Goal: Information Seeking & Learning: Learn about a topic

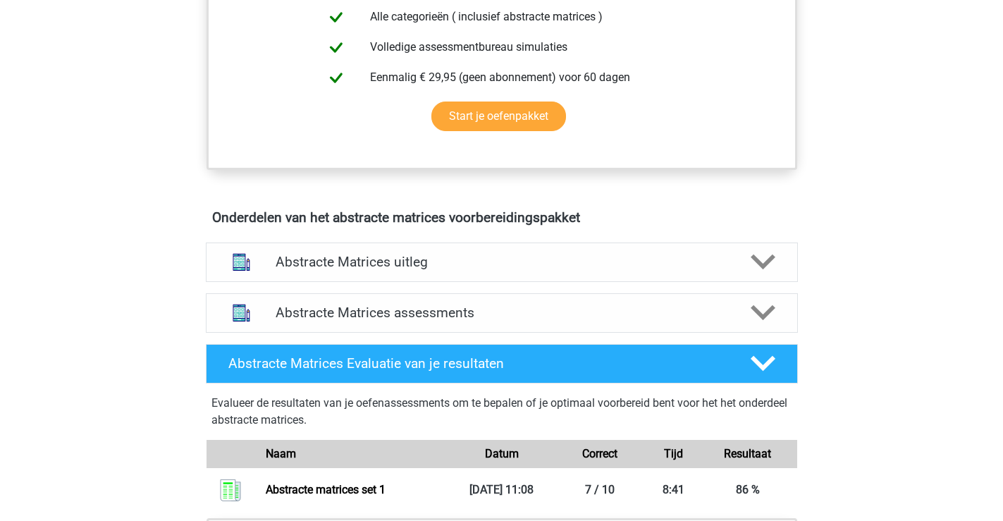
scroll to position [673, 0]
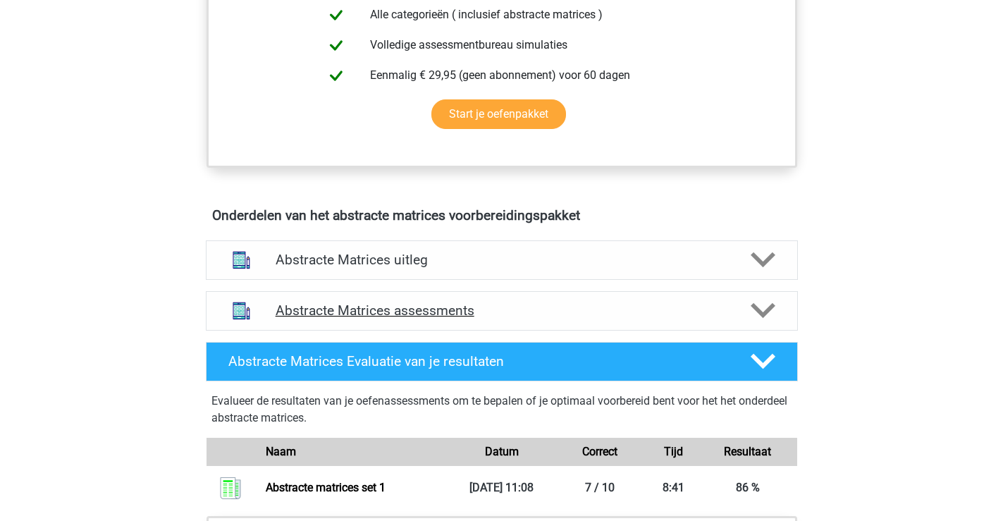
click at [767, 319] on icon at bounding box center [763, 310] width 25 height 25
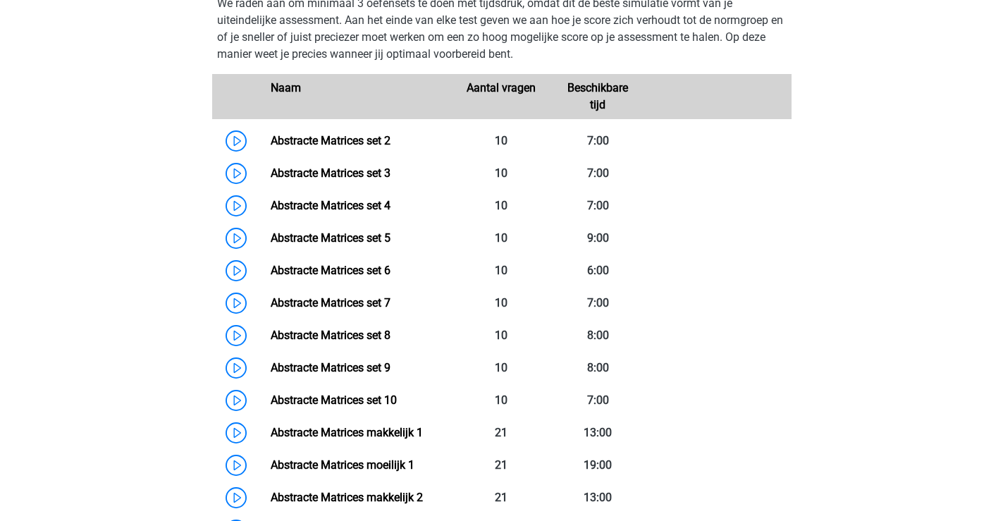
scroll to position [1006, 0]
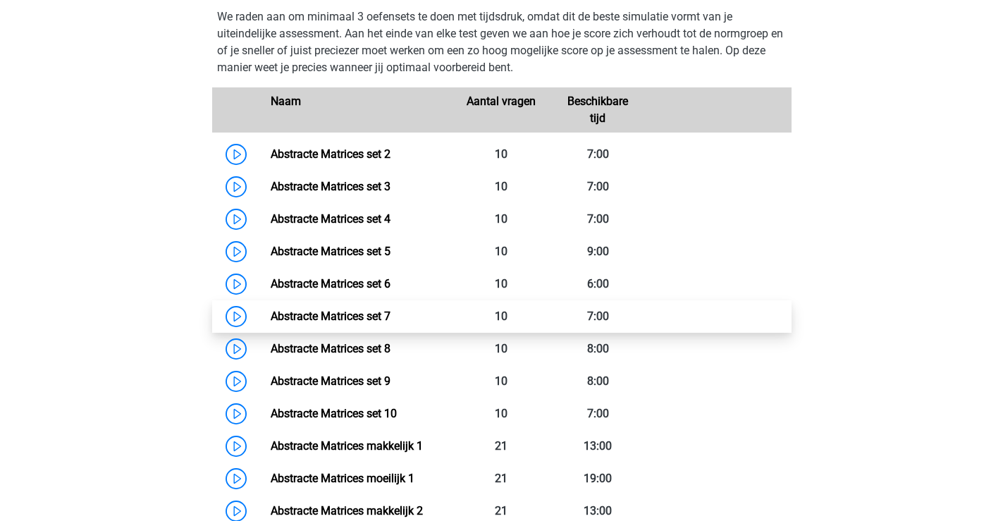
click at [362, 323] on link "Abstracte Matrices set 7" at bounding box center [331, 315] width 120 height 13
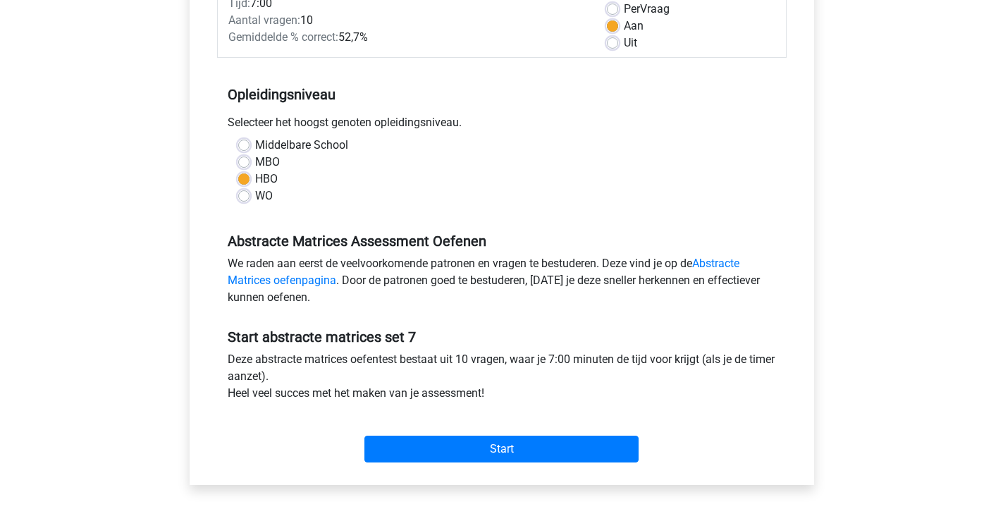
scroll to position [220, 0]
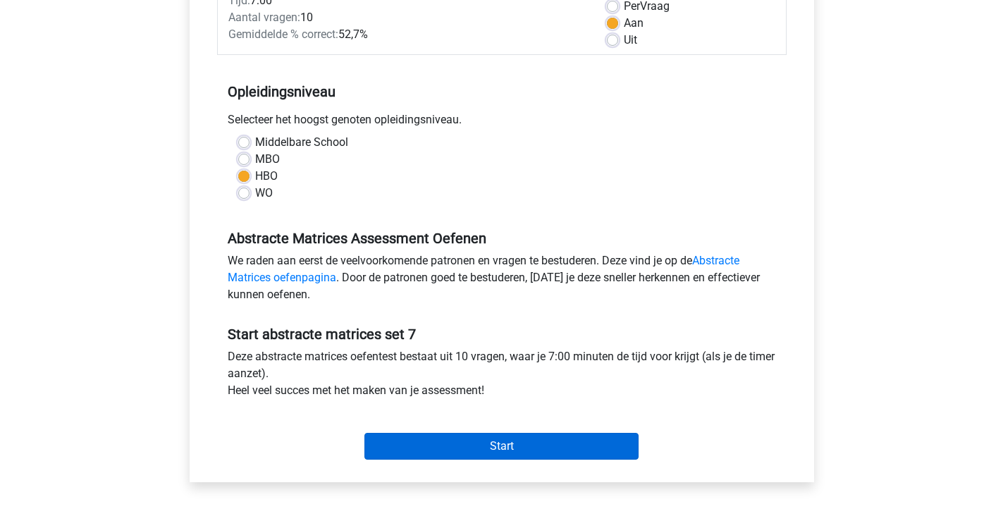
click at [492, 445] on input "Start" at bounding box center [501, 446] width 274 height 27
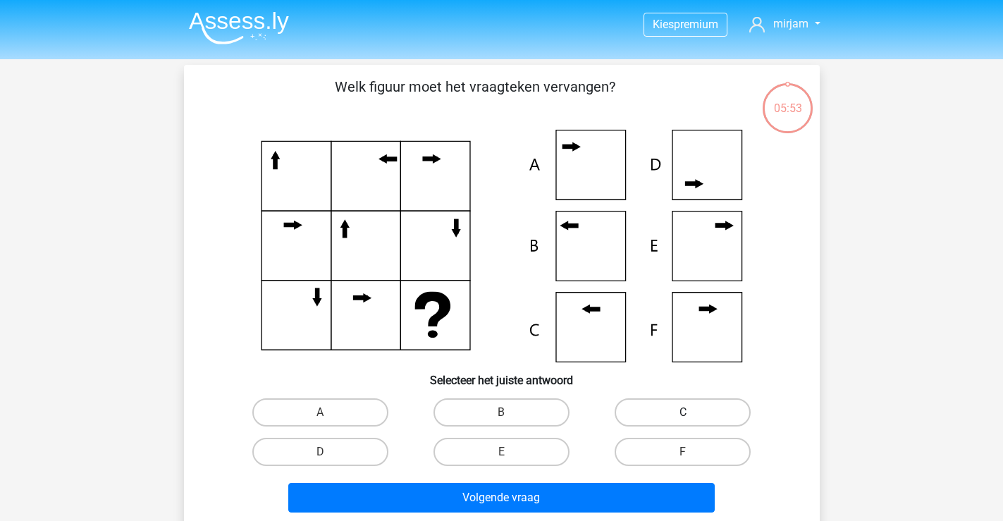
click at [661, 410] on label "C" at bounding box center [683, 412] width 136 height 28
click at [683, 412] on input "C" at bounding box center [687, 416] width 9 height 9
radio input "true"
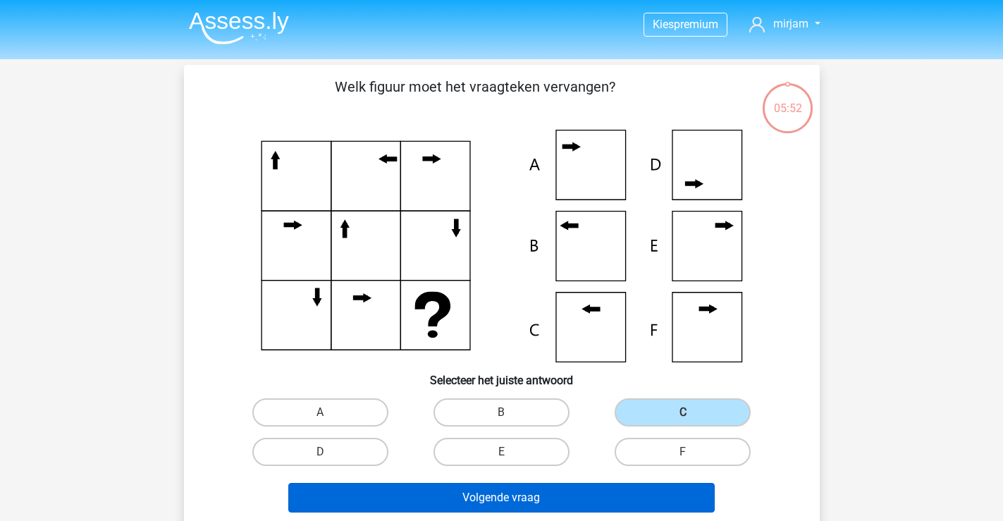
click at [519, 495] on button "Volgende vraag" at bounding box center [501, 498] width 426 height 30
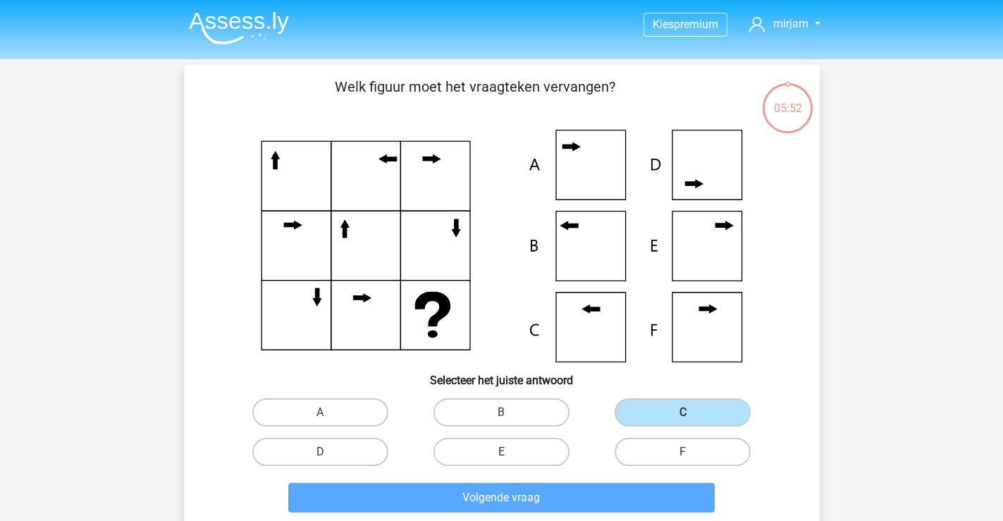
scroll to position [65, 0]
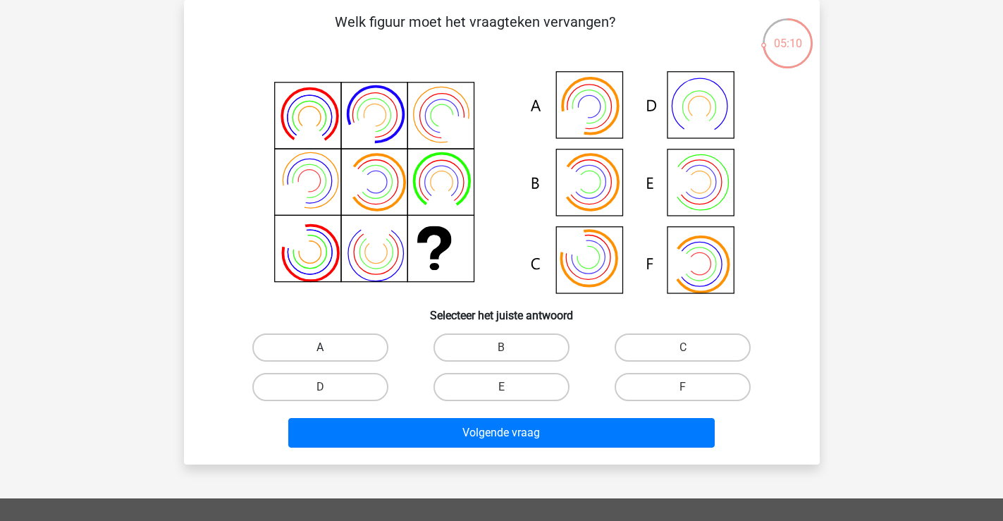
click at [339, 337] on label "A" at bounding box center [320, 347] width 136 height 28
click at [329, 348] on input "A" at bounding box center [324, 352] width 9 height 9
radio input "true"
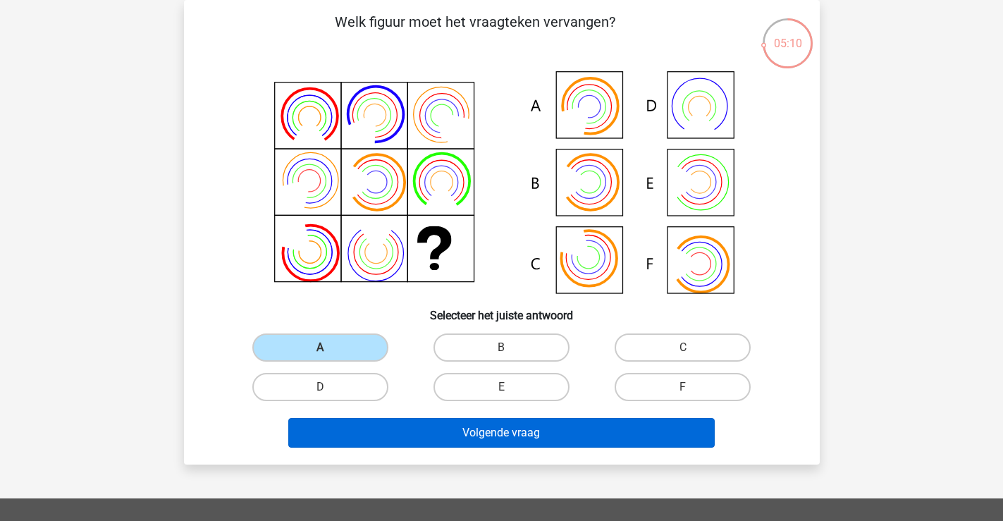
click at [498, 429] on button "Volgende vraag" at bounding box center [501, 433] width 426 height 30
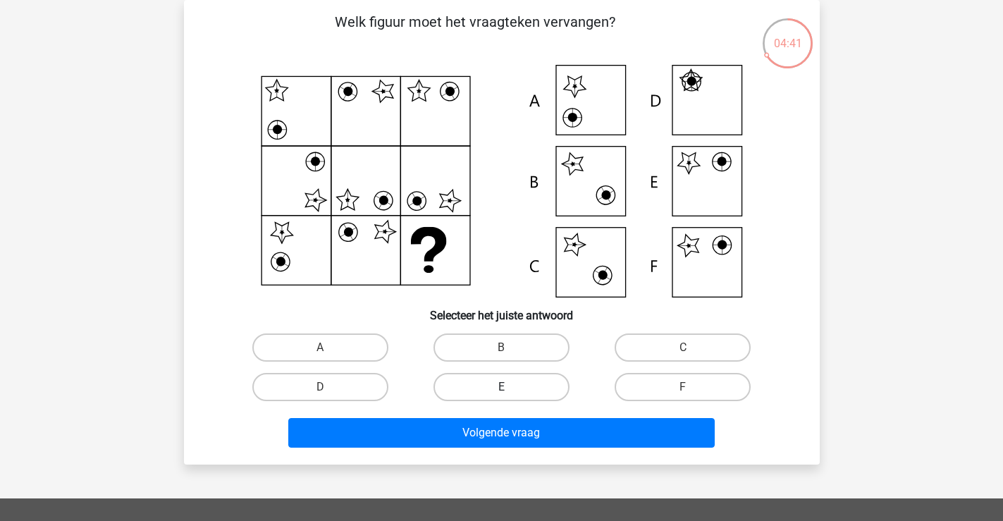
click at [510, 388] on label "E" at bounding box center [502, 387] width 136 height 28
click at [510, 388] on input "E" at bounding box center [505, 391] width 9 height 9
radio input "true"
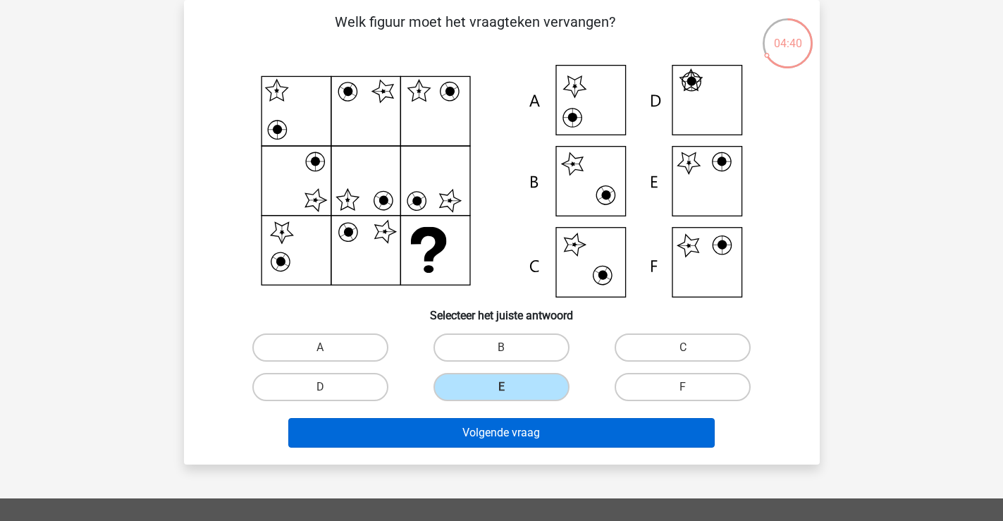
click at [510, 428] on button "Volgende vraag" at bounding box center [501, 433] width 426 height 30
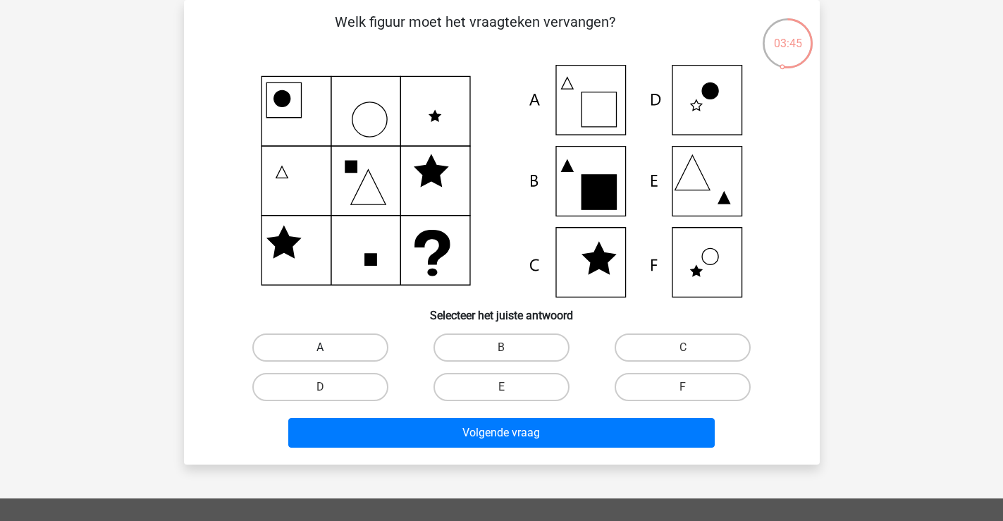
click at [342, 344] on label "A" at bounding box center [320, 347] width 136 height 28
click at [329, 348] on input "A" at bounding box center [324, 352] width 9 height 9
radio input "true"
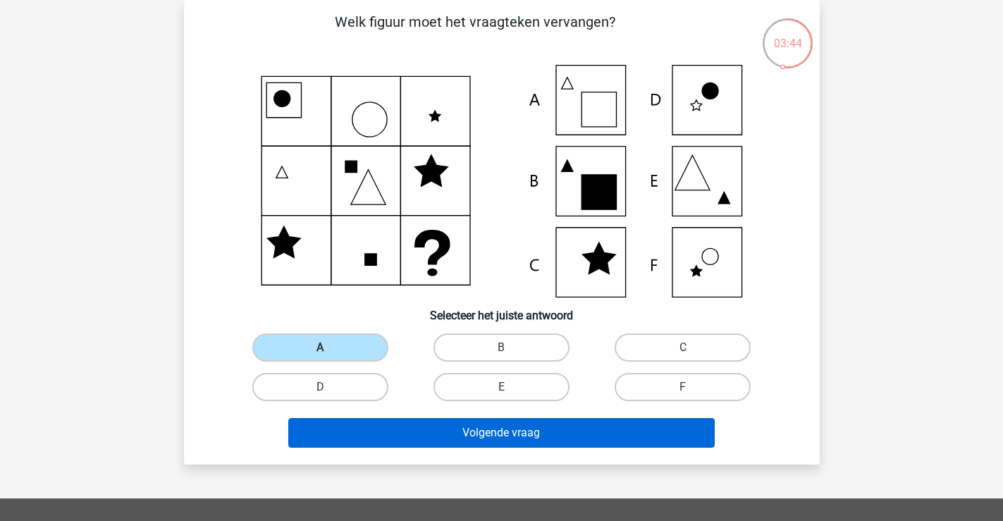
click at [512, 436] on button "Volgende vraag" at bounding box center [501, 433] width 426 height 30
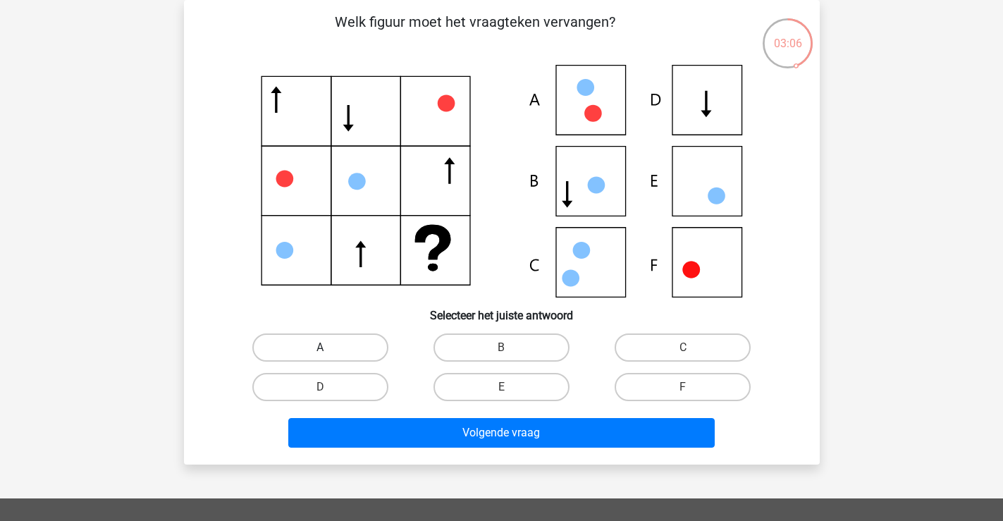
click at [354, 338] on label "A" at bounding box center [320, 347] width 136 height 28
click at [329, 348] on input "A" at bounding box center [324, 352] width 9 height 9
radio input "true"
click at [508, 398] on label "E" at bounding box center [502, 387] width 136 height 28
click at [508, 396] on input "E" at bounding box center [505, 391] width 9 height 9
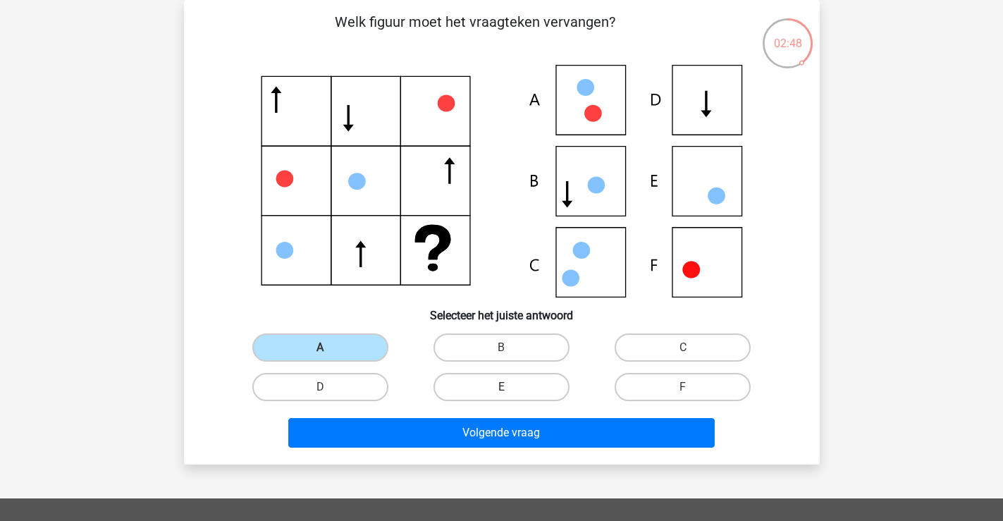
radio input "true"
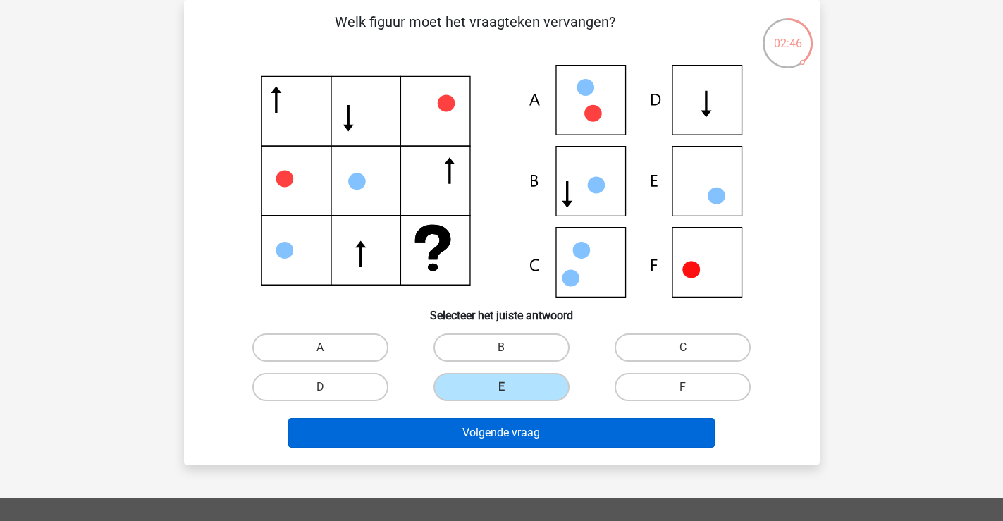
click at [508, 442] on button "Volgende vraag" at bounding box center [501, 433] width 426 height 30
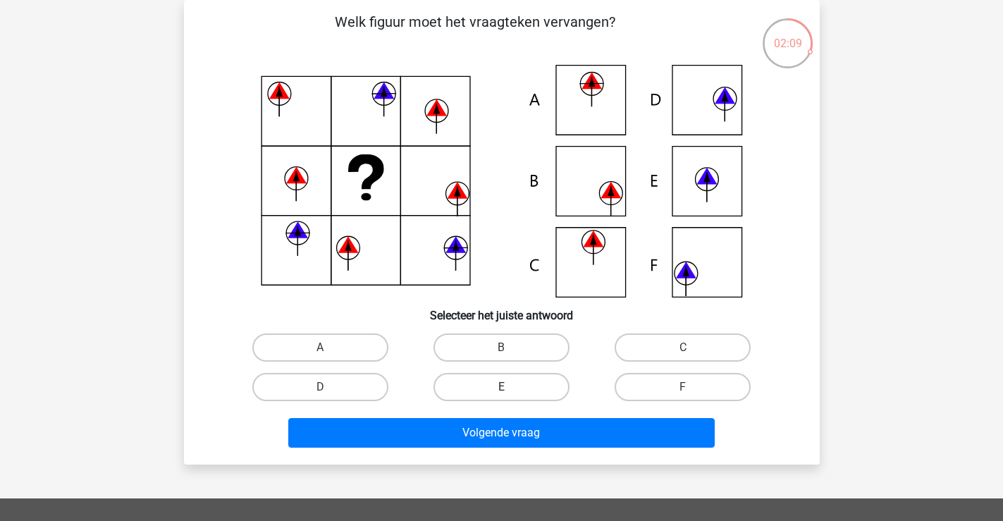
click at [522, 382] on label "E" at bounding box center [502, 387] width 136 height 28
click at [510, 387] on input "E" at bounding box center [505, 391] width 9 height 9
radio input "true"
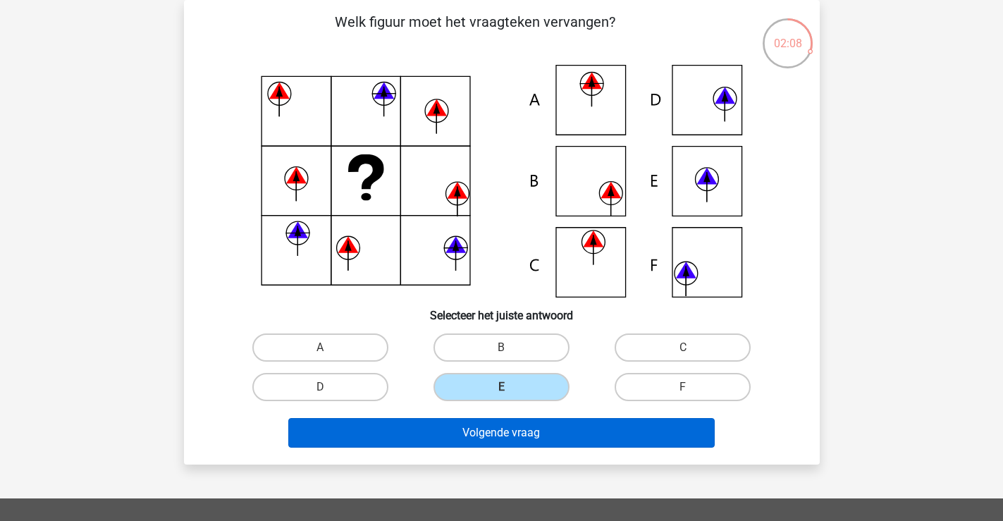
click at [510, 428] on button "Volgende vraag" at bounding box center [501, 433] width 426 height 30
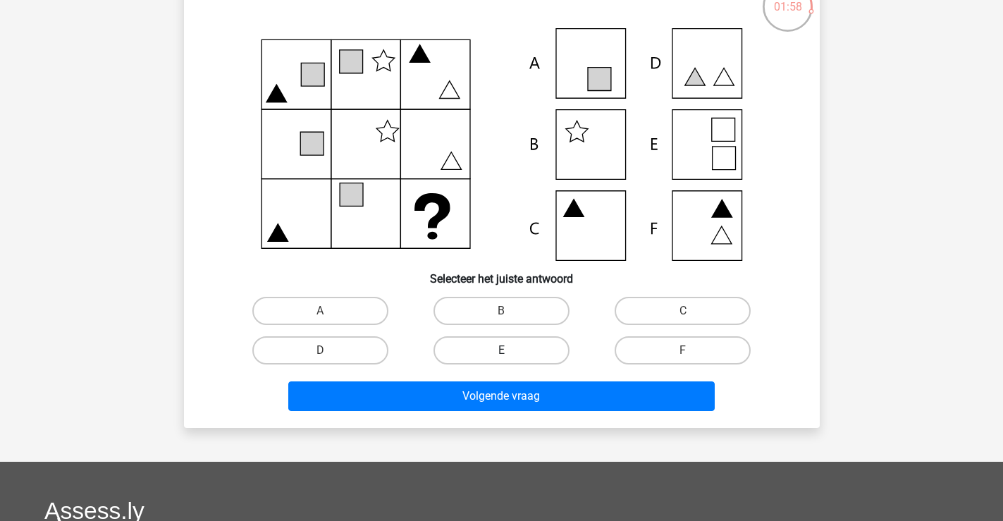
scroll to position [0, 0]
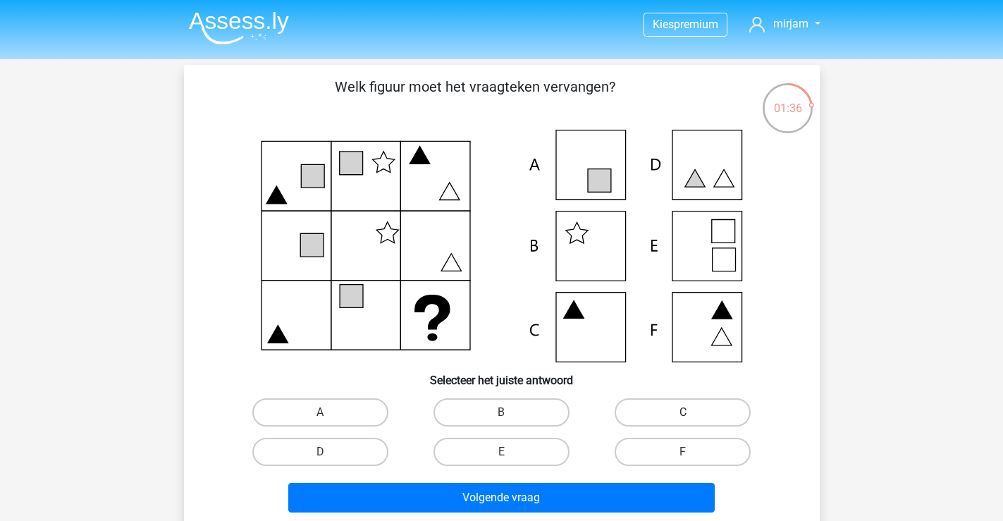
click at [651, 420] on label "C" at bounding box center [683, 412] width 136 height 28
click at [683, 420] on input "C" at bounding box center [687, 416] width 9 height 9
radio input "true"
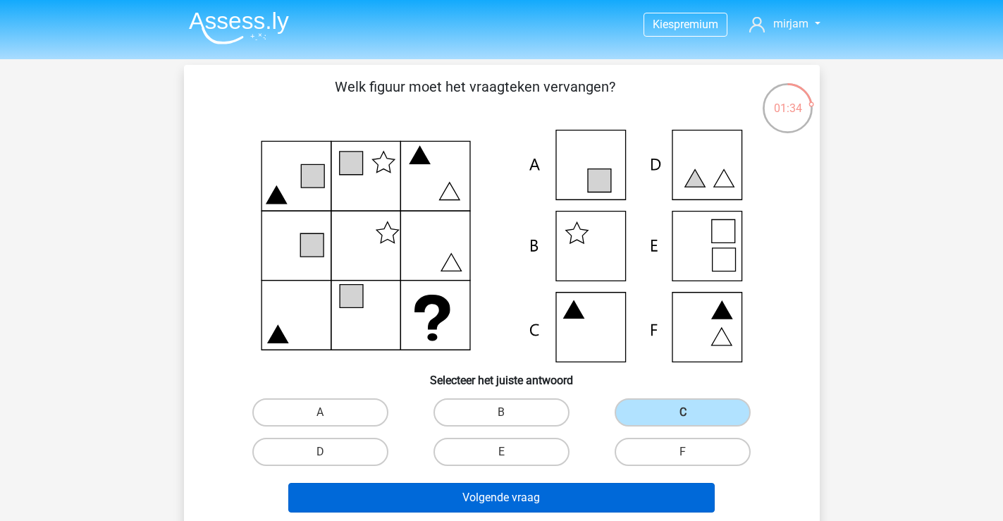
click at [561, 495] on button "Volgende vraag" at bounding box center [501, 498] width 426 height 30
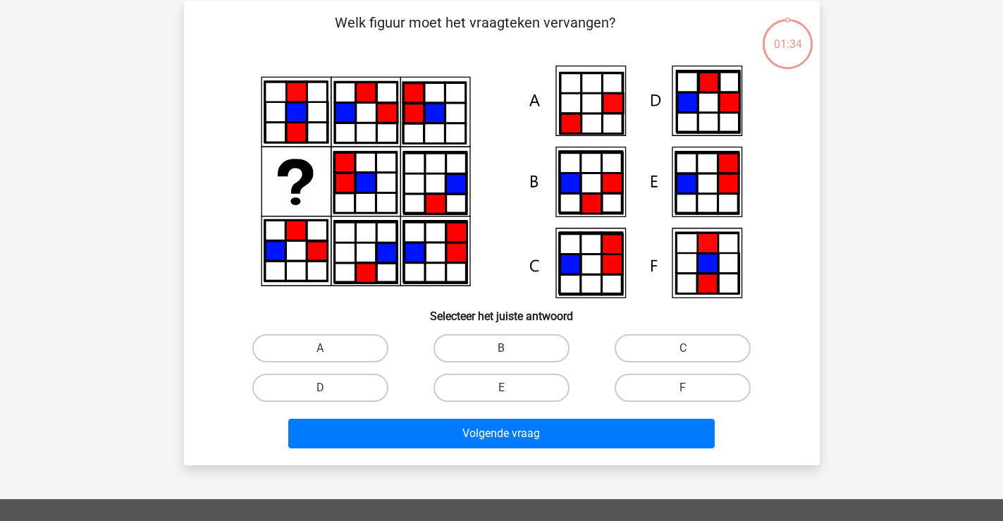
scroll to position [65, 0]
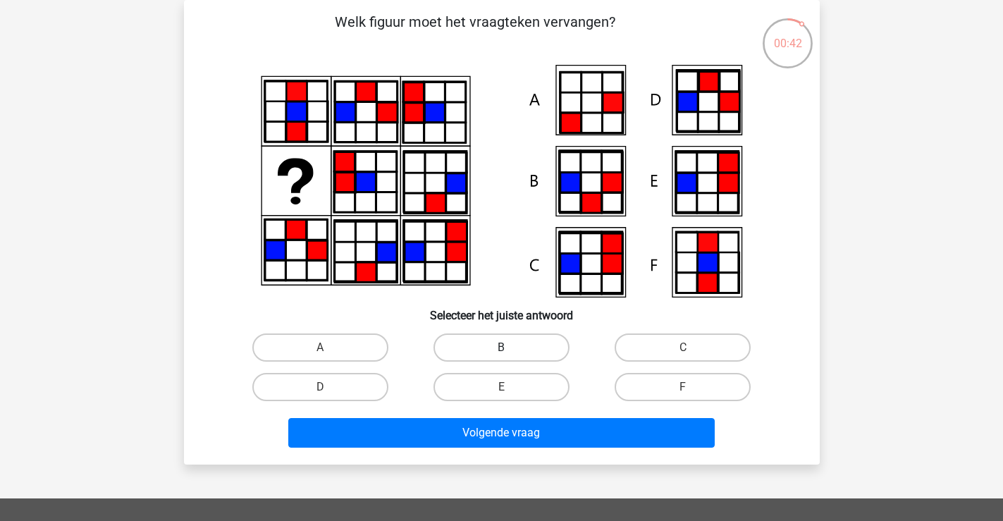
click at [478, 348] on label "B" at bounding box center [502, 347] width 136 height 28
click at [501, 348] on input "B" at bounding box center [505, 352] width 9 height 9
radio input "true"
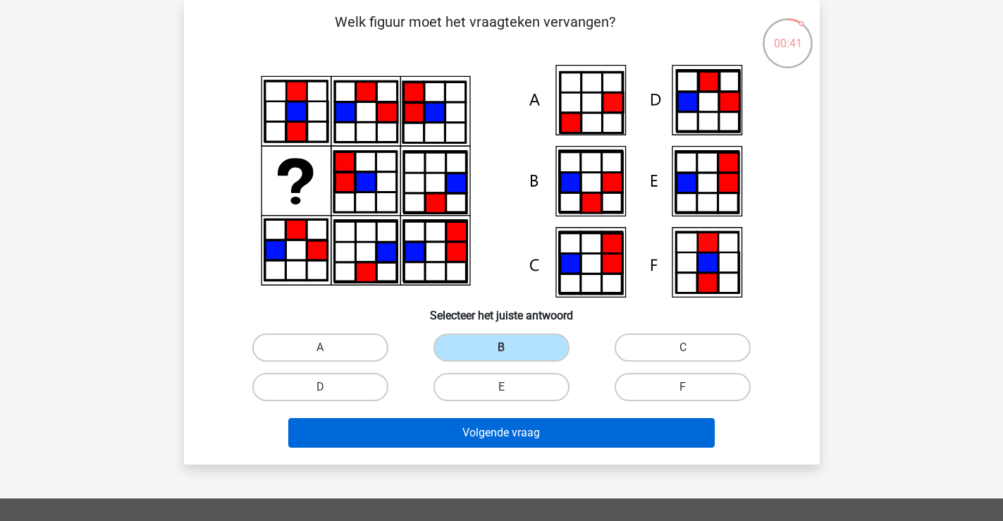
click at [496, 439] on button "Volgende vraag" at bounding box center [501, 433] width 426 height 30
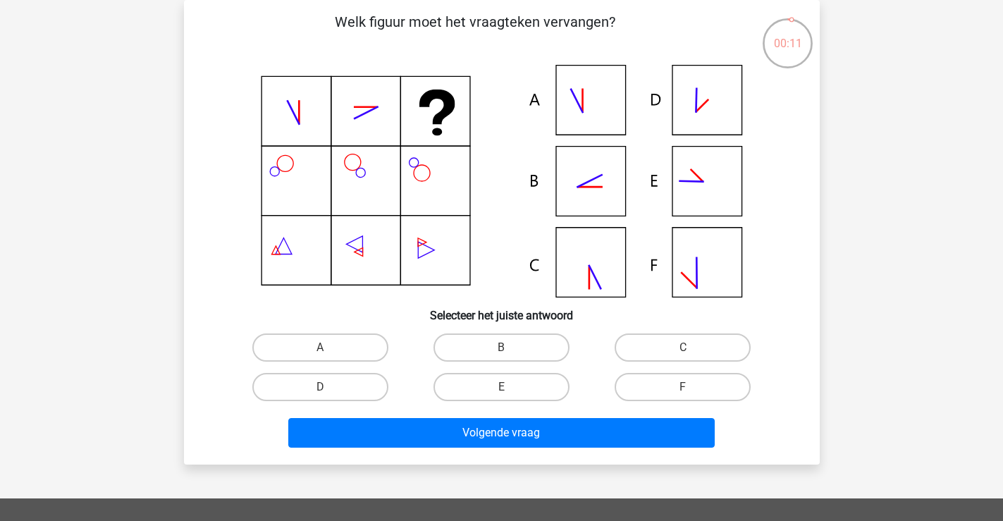
click at [507, 352] on input "B" at bounding box center [505, 352] width 9 height 9
radio input "true"
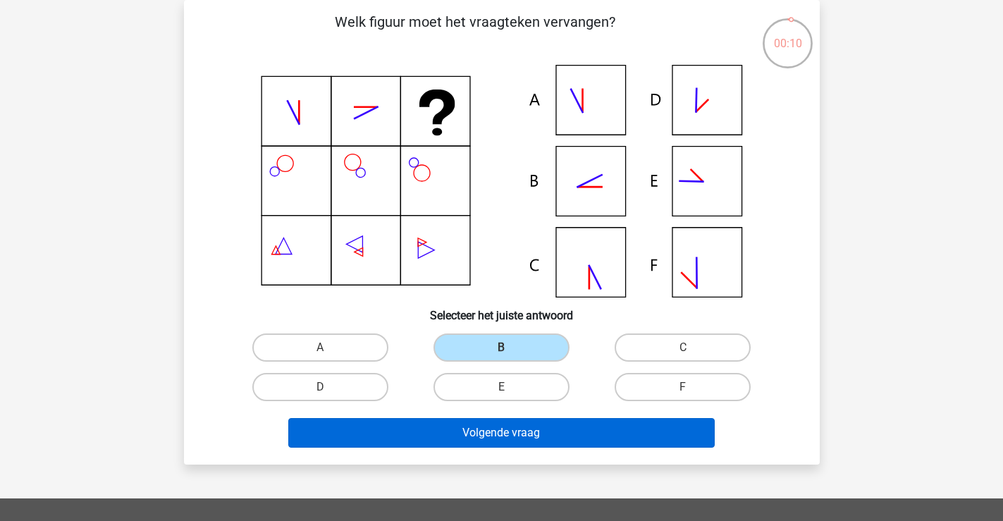
click at [506, 434] on button "Volgende vraag" at bounding box center [501, 433] width 426 height 30
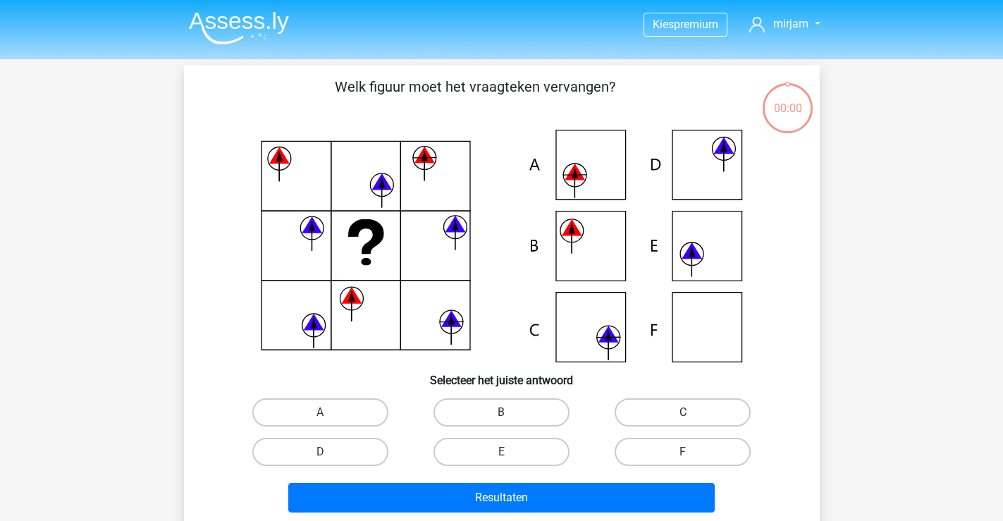
scroll to position [65, 0]
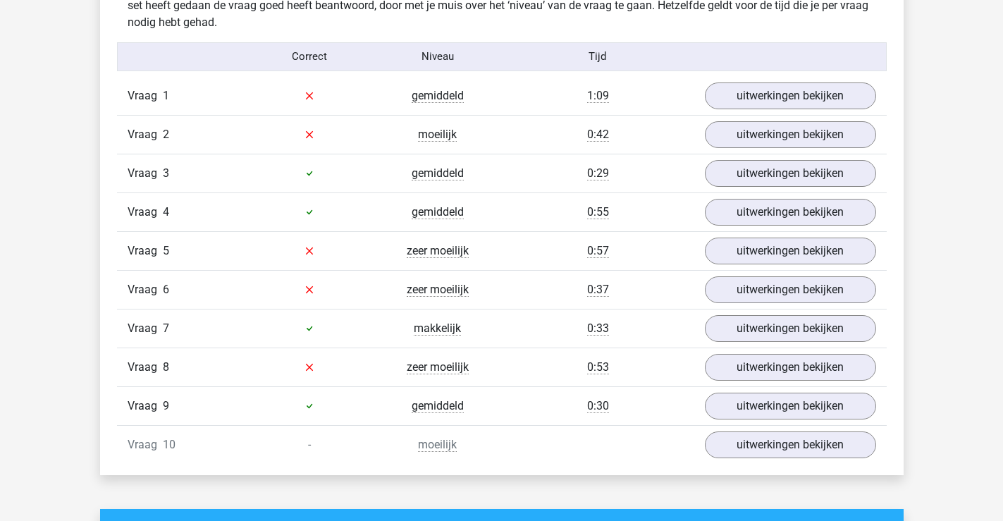
scroll to position [1110, 0]
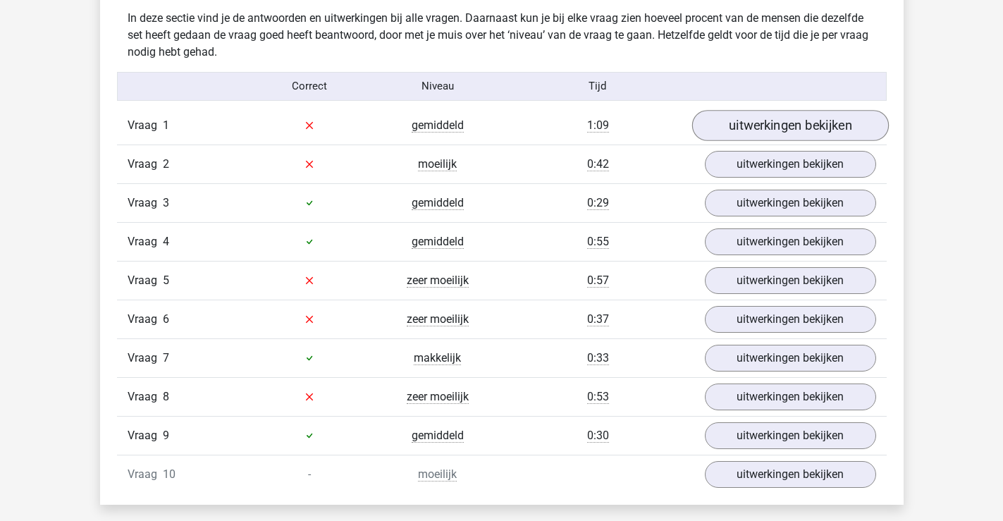
click at [813, 135] on link "uitwerkingen bekijken" at bounding box center [790, 125] width 197 height 31
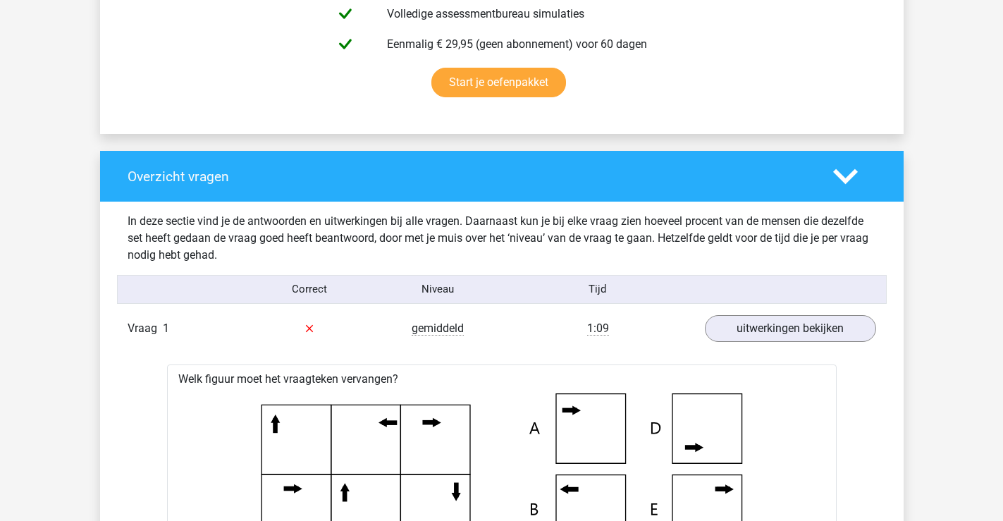
scroll to position [816, 0]
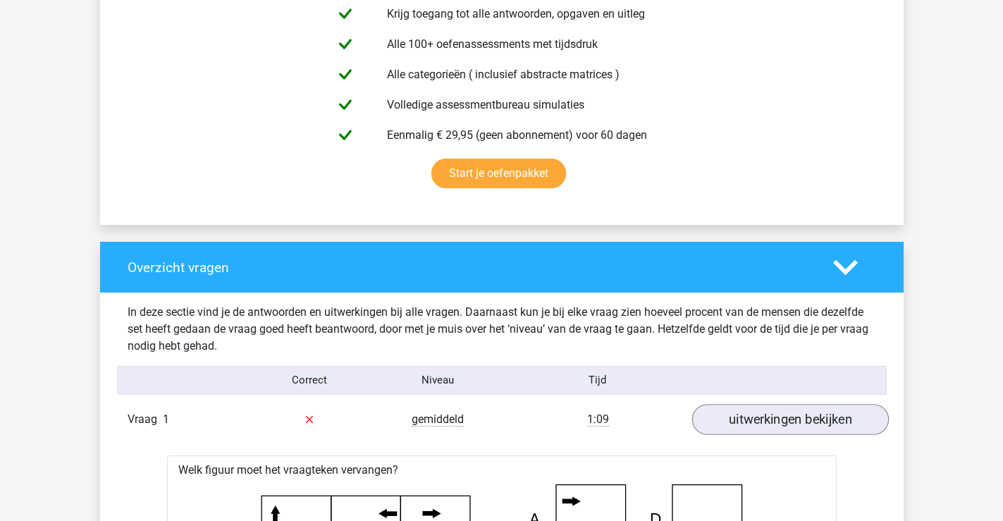
click at [792, 422] on link "uitwerkingen bekijken" at bounding box center [790, 419] width 197 height 31
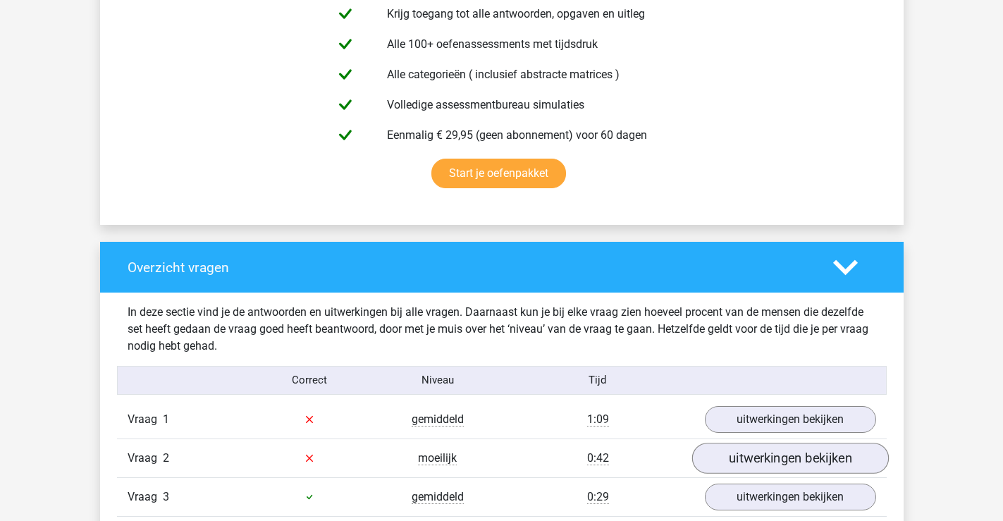
click at [768, 461] on link "uitwerkingen bekijken" at bounding box center [790, 458] width 197 height 31
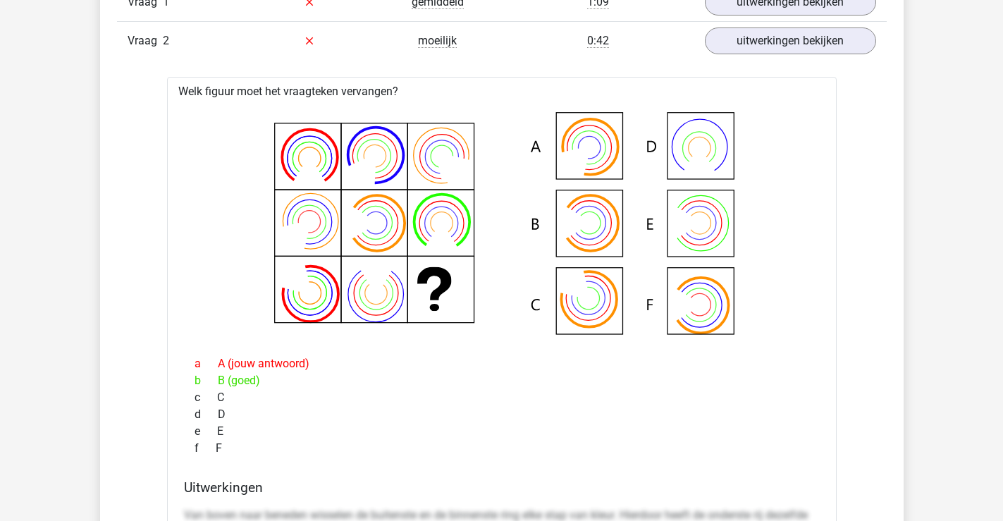
scroll to position [1239, 0]
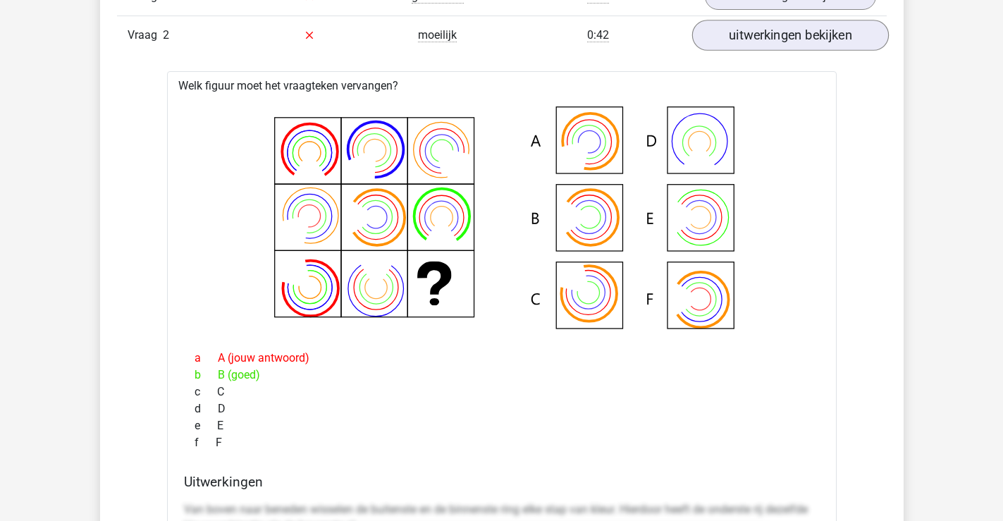
click at [799, 43] on link "uitwerkingen bekijken" at bounding box center [790, 35] width 197 height 31
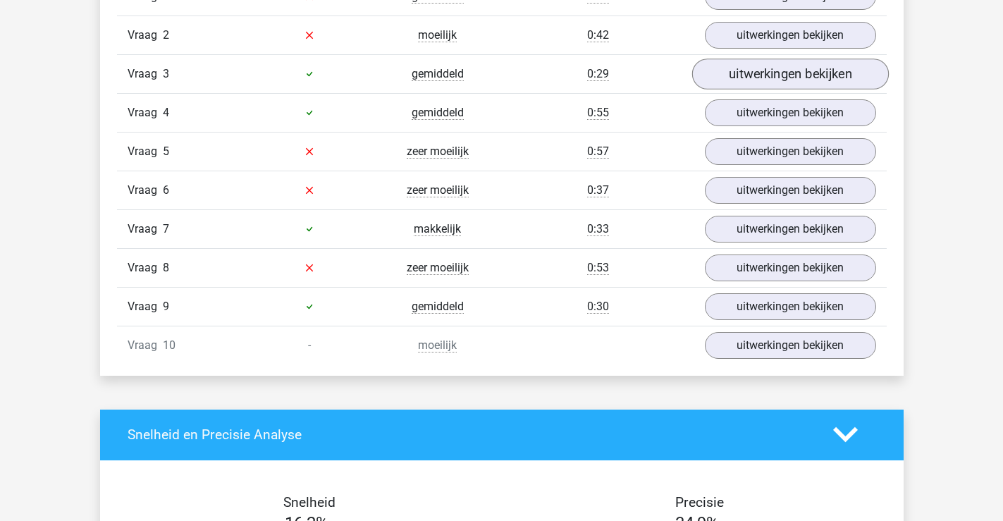
click at [745, 78] on link "uitwerkingen bekijken" at bounding box center [790, 74] width 197 height 31
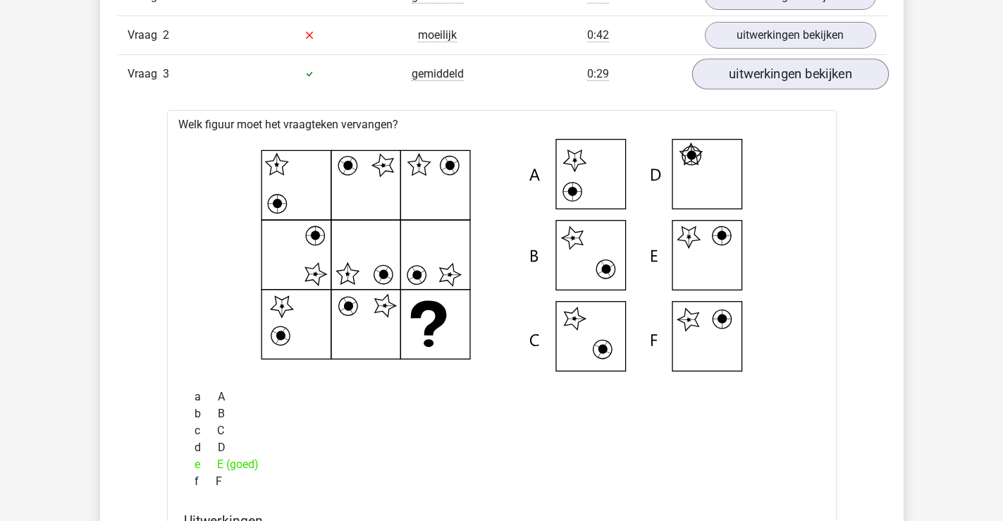
click at [745, 78] on link "uitwerkingen bekijken" at bounding box center [790, 74] width 197 height 31
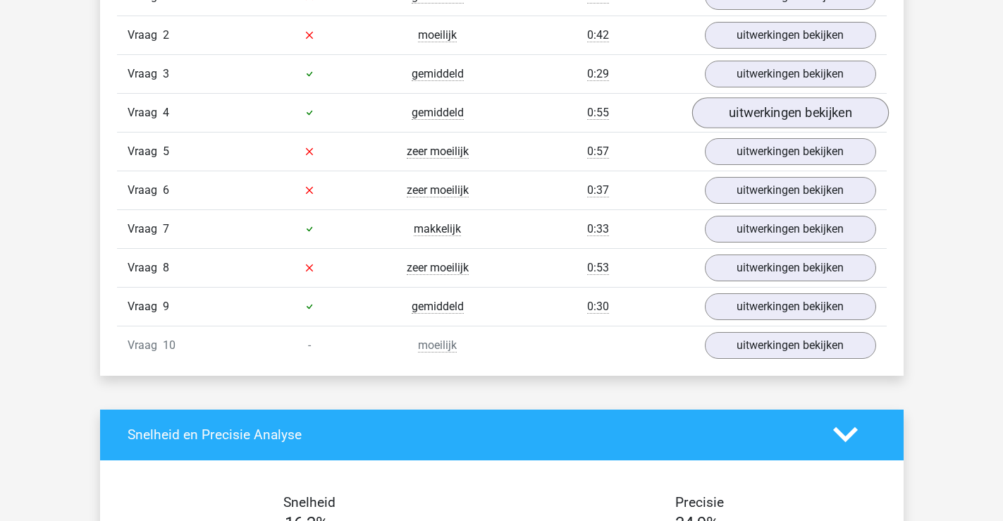
click at [763, 114] on link "uitwerkingen bekijken" at bounding box center [790, 112] width 197 height 31
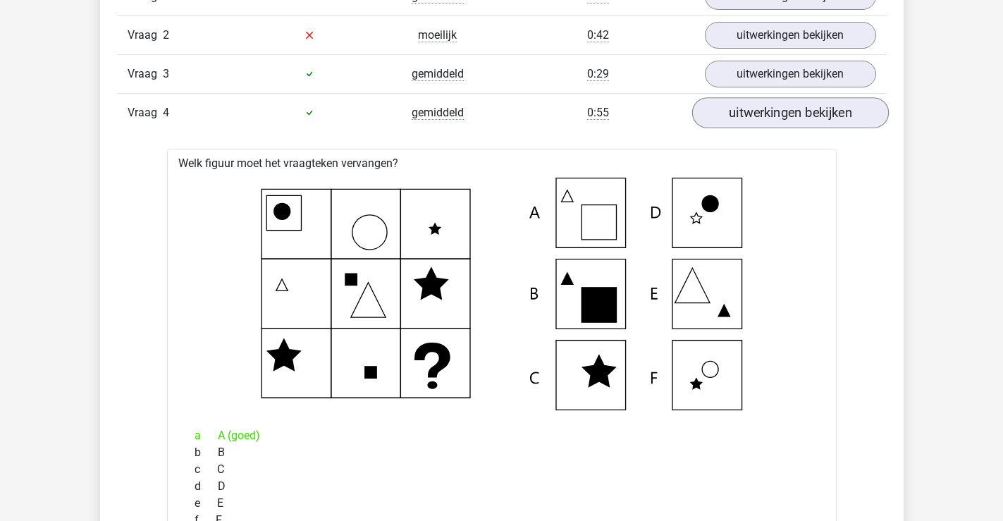
click at [763, 114] on link "uitwerkingen bekijken" at bounding box center [790, 112] width 197 height 31
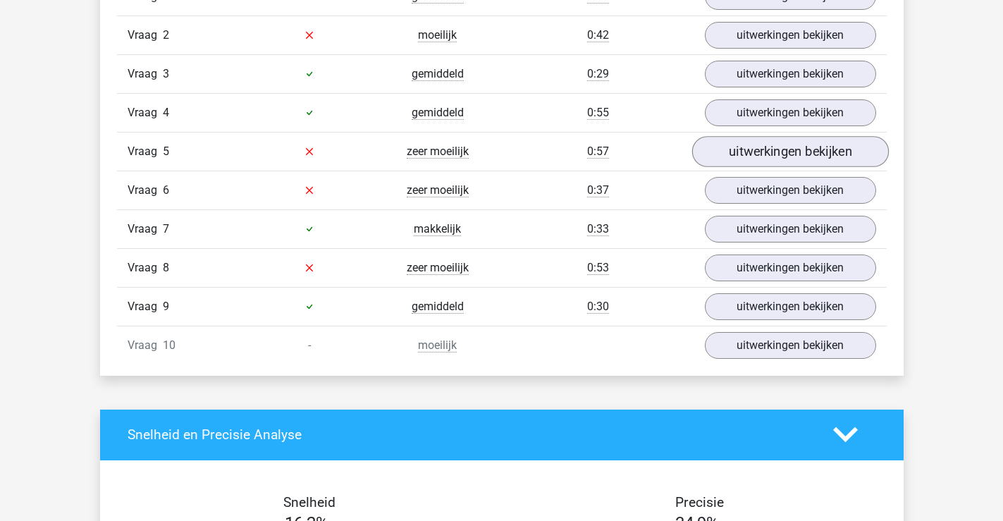
click at [776, 147] on link "uitwerkingen bekijken" at bounding box center [790, 151] width 197 height 31
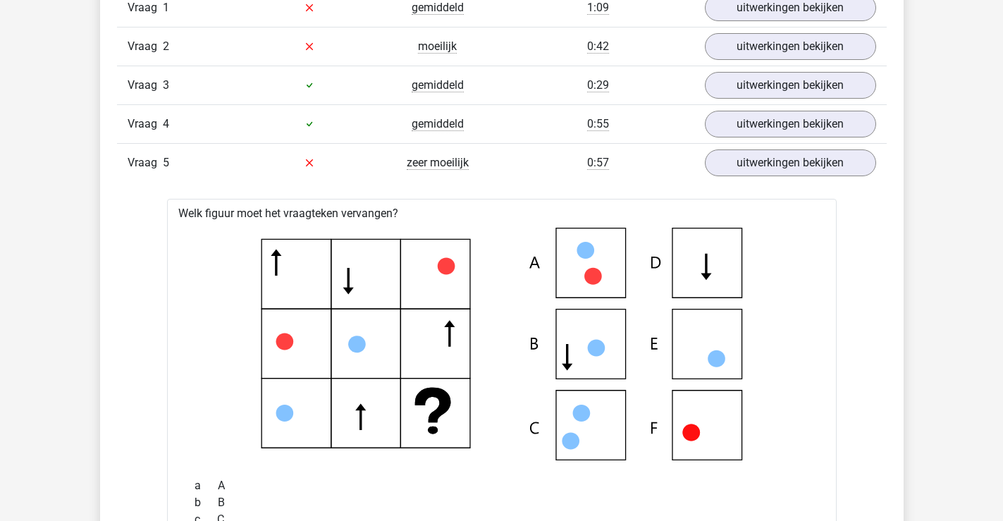
scroll to position [1217, 0]
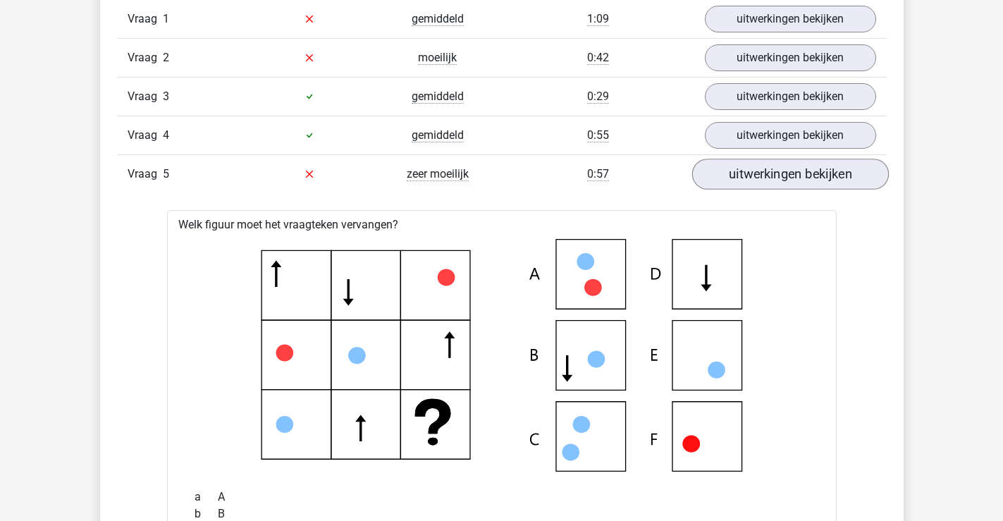
click at [803, 173] on link "uitwerkingen bekijken" at bounding box center [790, 174] width 197 height 31
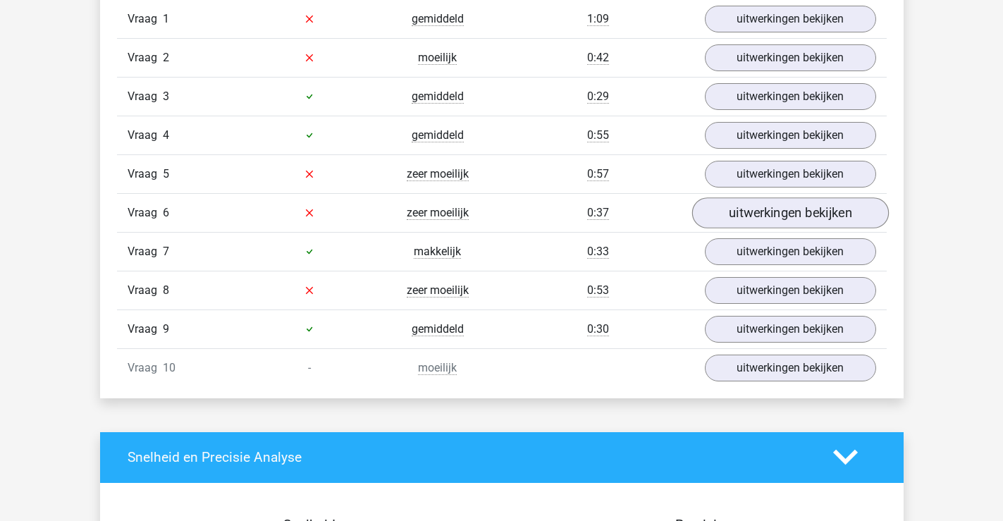
click at [777, 212] on link "uitwerkingen bekijken" at bounding box center [790, 212] width 197 height 31
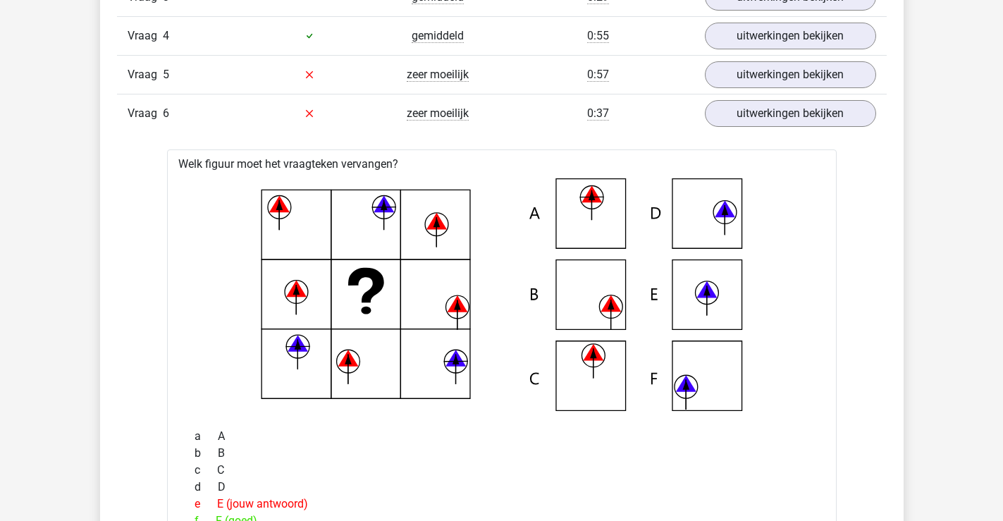
scroll to position [1245, 0]
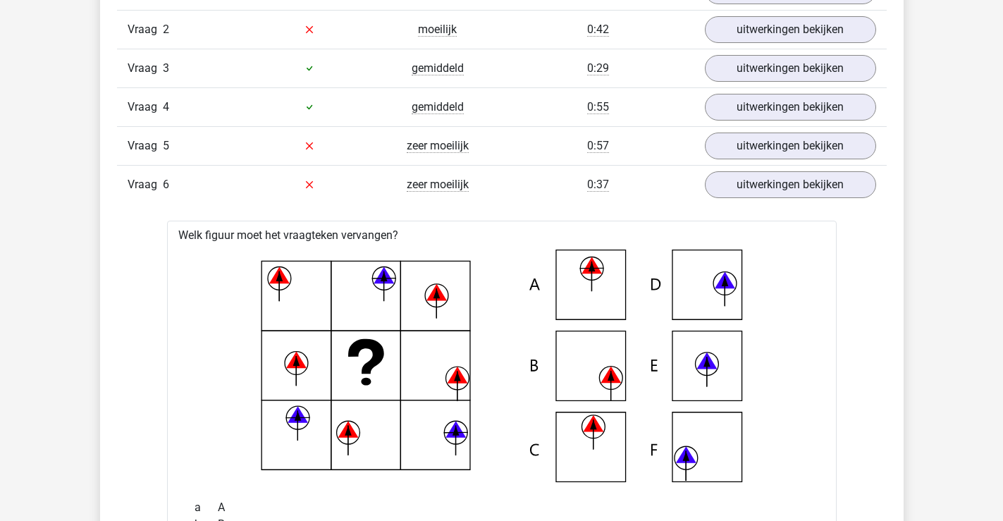
click at [823, 186] on link "uitwerkingen bekijken" at bounding box center [790, 184] width 197 height 31
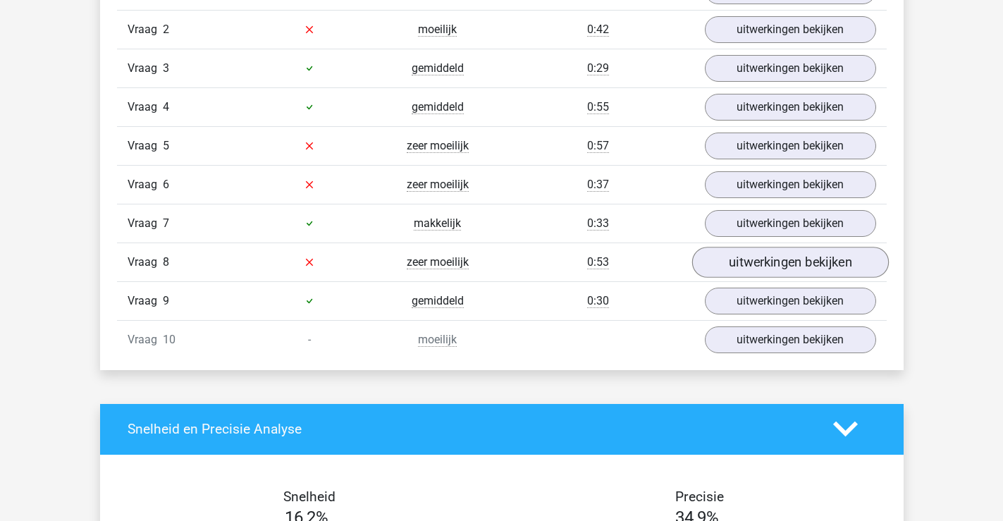
click at [782, 266] on link "uitwerkingen bekijken" at bounding box center [790, 262] width 197 height 31
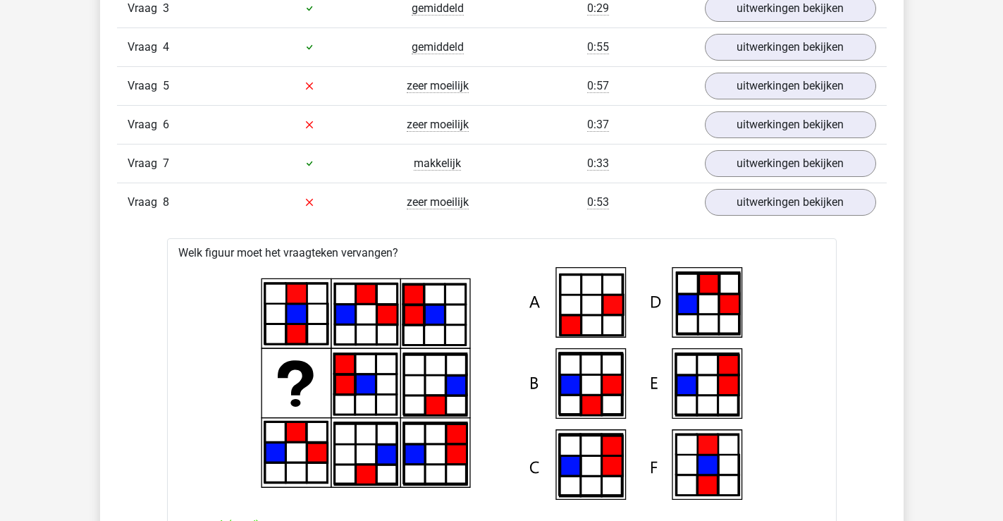
scroll to position [1277, 0]
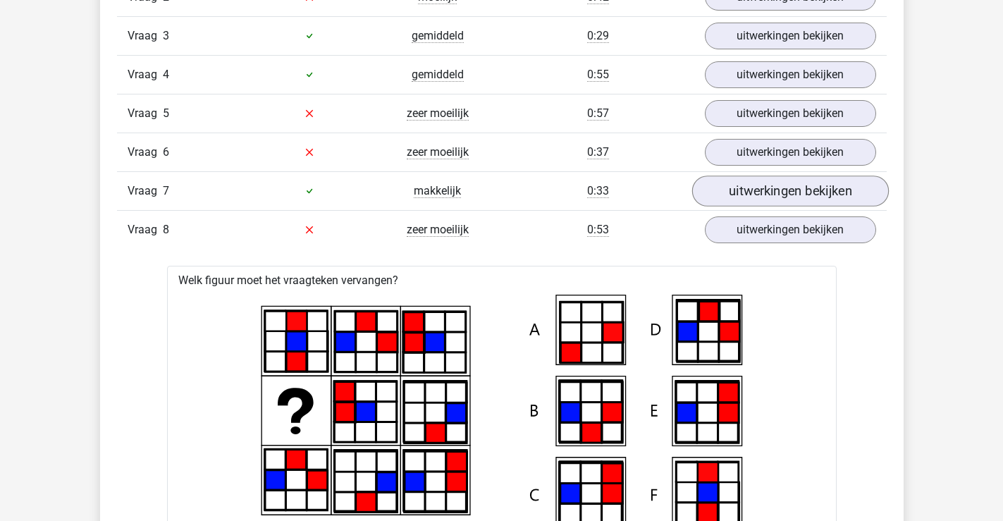
click at [791, 188] on link "uitwerkingen bekijken" at bounding box center [790, 191] width 197 height 31
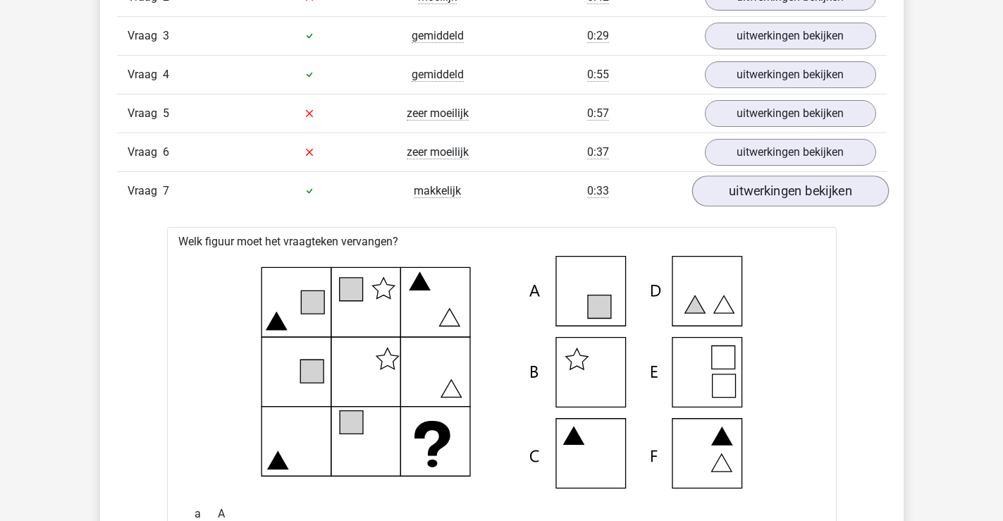
click at [800, 197] on link "uitwerkingen bekijken" at bounding box center [790, 191] width 197 height 31
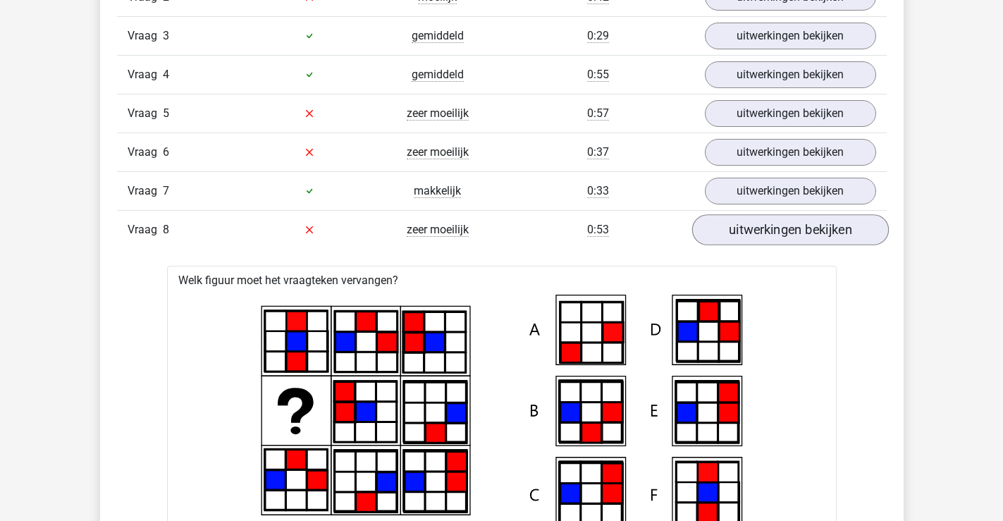
click at [768, 226] on link "uitwerkingen bekijken" at bounding box center [790, 229] width 197 height 31
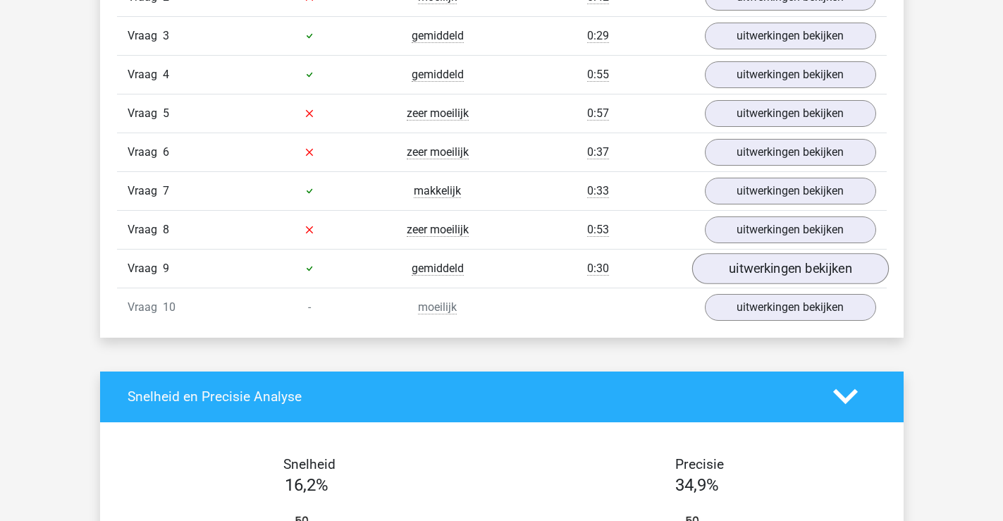
click at [778, 269] on link "uitwerkingen bekijken" at bounding box center [790, 268] width 197 height 31
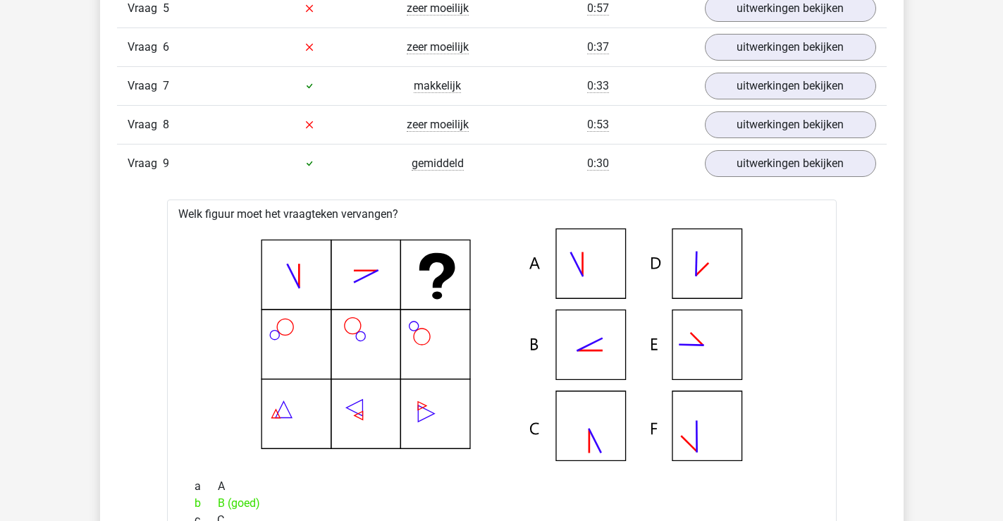
scroll to position [1388, 0]
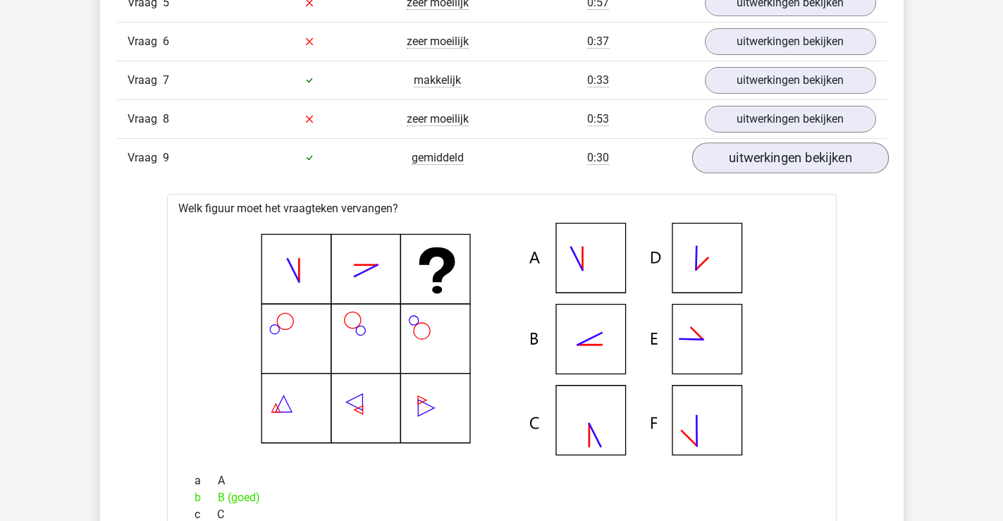
click at [812, 159] on link "uitwerkingen bekijken" at bounding box center [790, 157] width 197 height 31
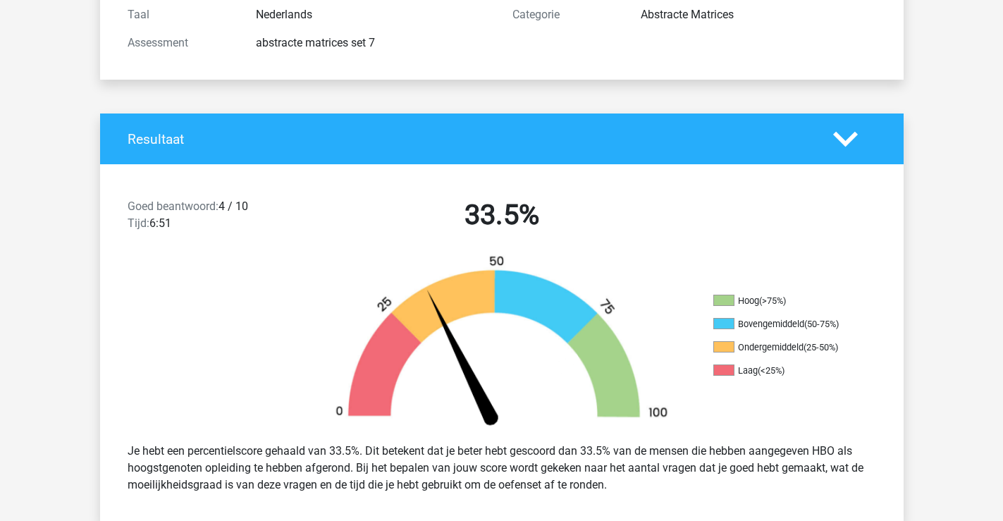
scroll to position [0, 0]
